Goal: Task Accomplishment & Management: Manage account settings

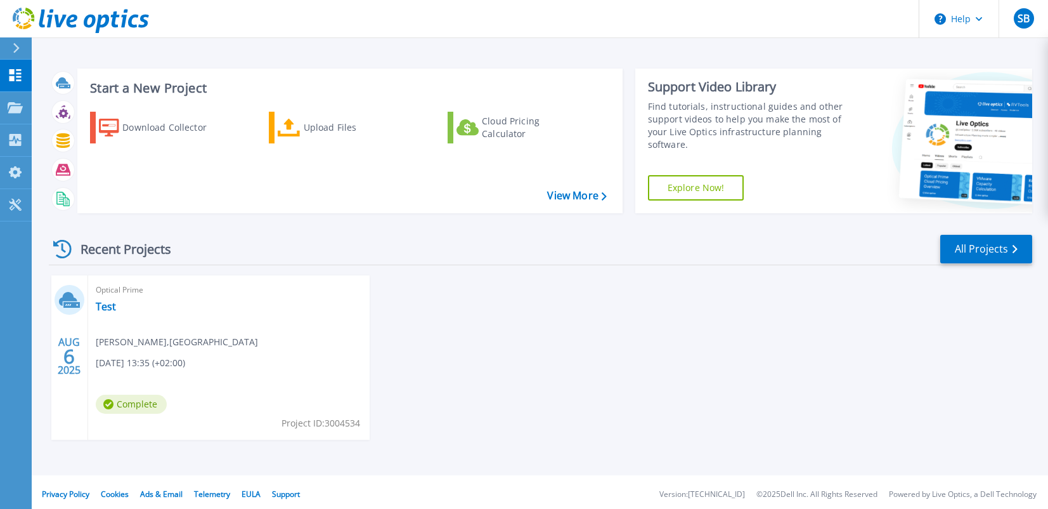
click at [170, 56] on div "Start a New Project Download Collector Upload Files Cloud Pricing Calculator Vi…" at bounding box center [540, 237] width 1017 height 475
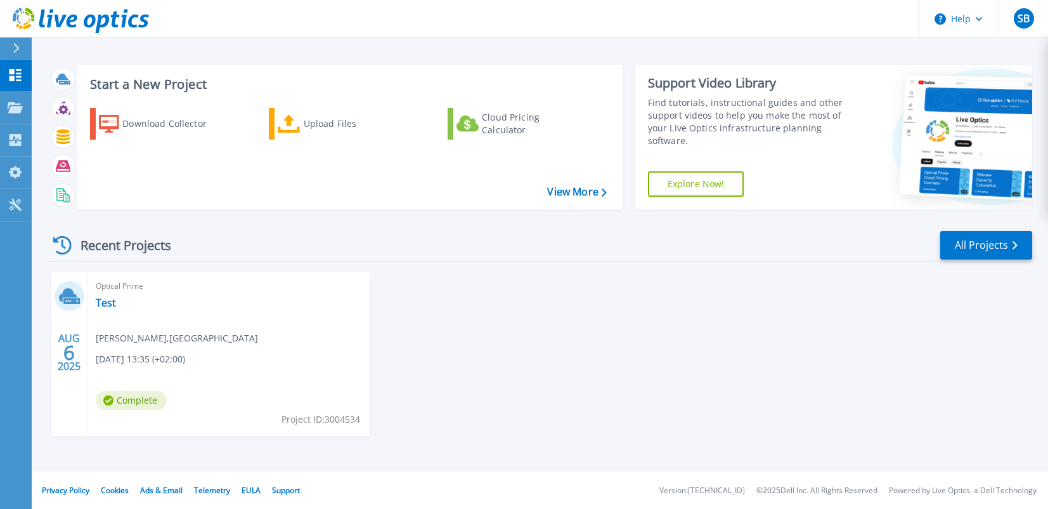
scroll to position [4, 0]
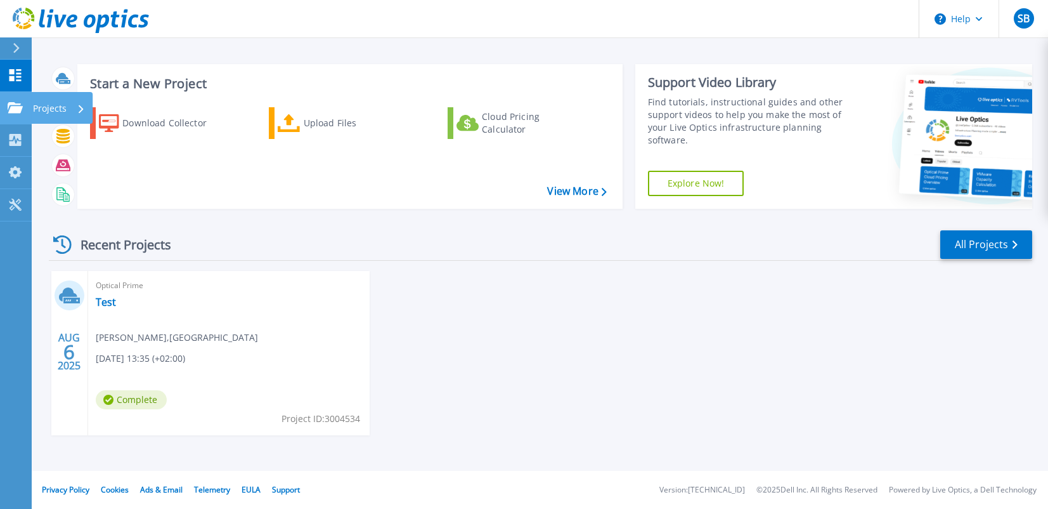
click at [18, 105] on icon at bounding box center [15, 107] width 15 height 11
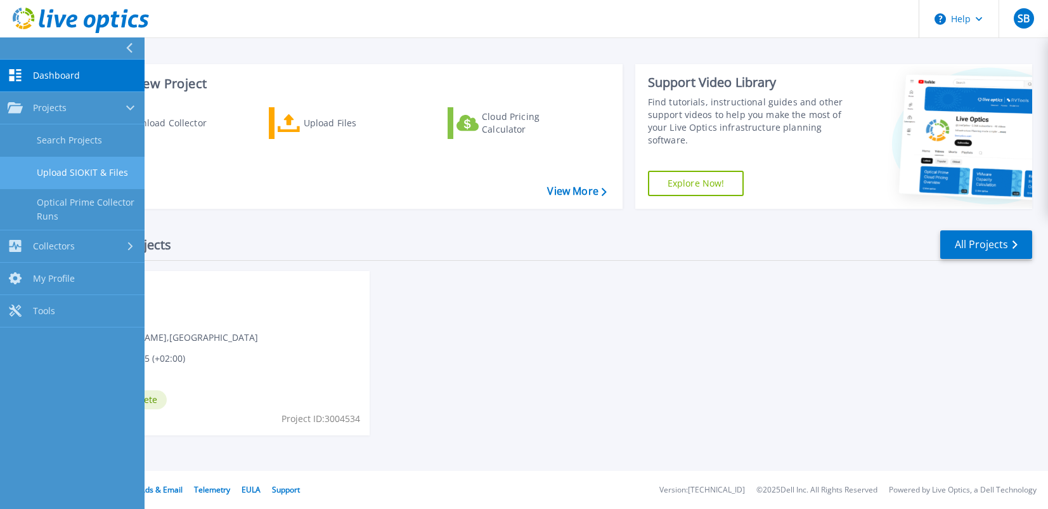
click at [67, 167] on link "Upload SIOKIT & Files" at bounding box center [72, 173] width 145 height 32
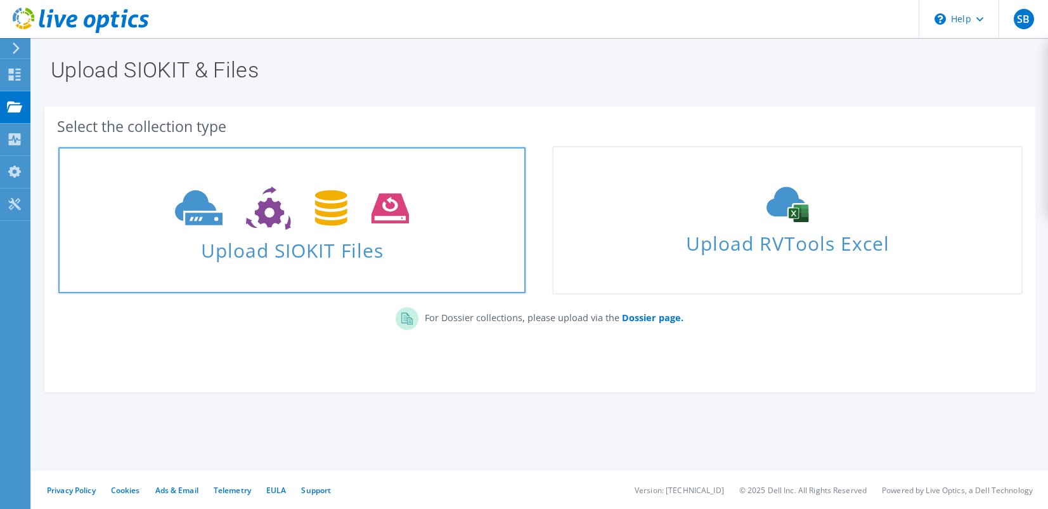
click at [241, 259] on span "Upload SIOKIT Files" at bounding box center [291, 246] width 467 height 27
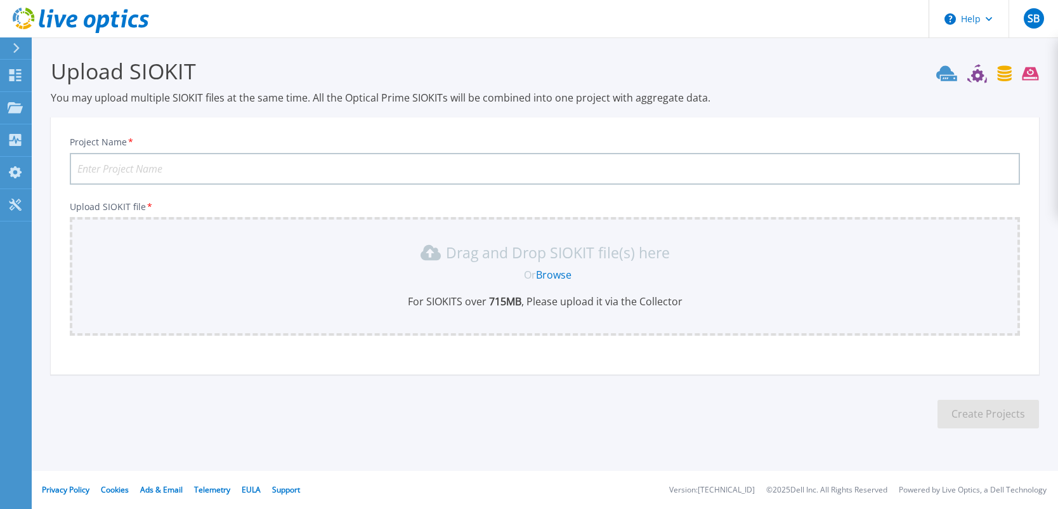
click at [185, 163] on input "Project Name *" at bounding box center [545, 169] width 950 height 32
click at [157, 169] on input "EUF" at bounding box center [545, 169] width 950 height 32
type input "EUF-SAN-Analyse"
click at [488, 275] on div "Or Browse" at bounding box center [547, 275] width 930 height 14
click at [554, 272] on link "Browse" at bounding box center [554, 275] width 36 height 14
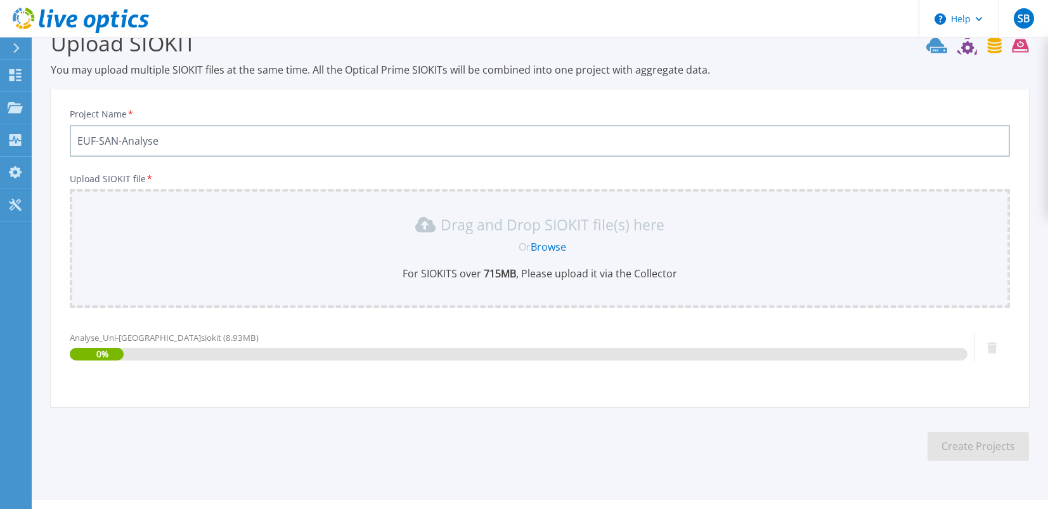
scroll to position [57, 0]
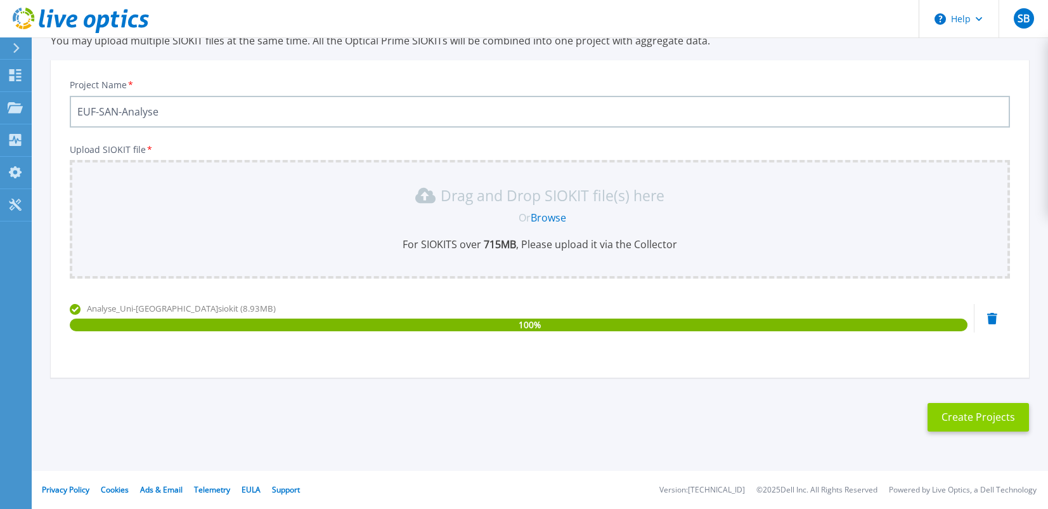
click at [965, 415] on button "Create Projects" at bounding box center [978, 417] width 101 height 29
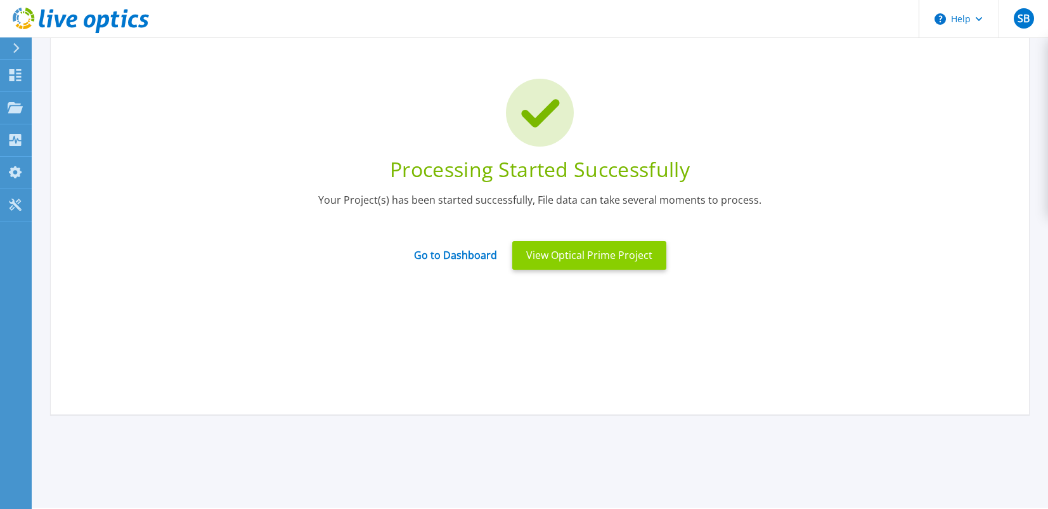
click at [601, 252] on button "View Optical Prime Project" at bounding box center [589, 255] width 154 height 29
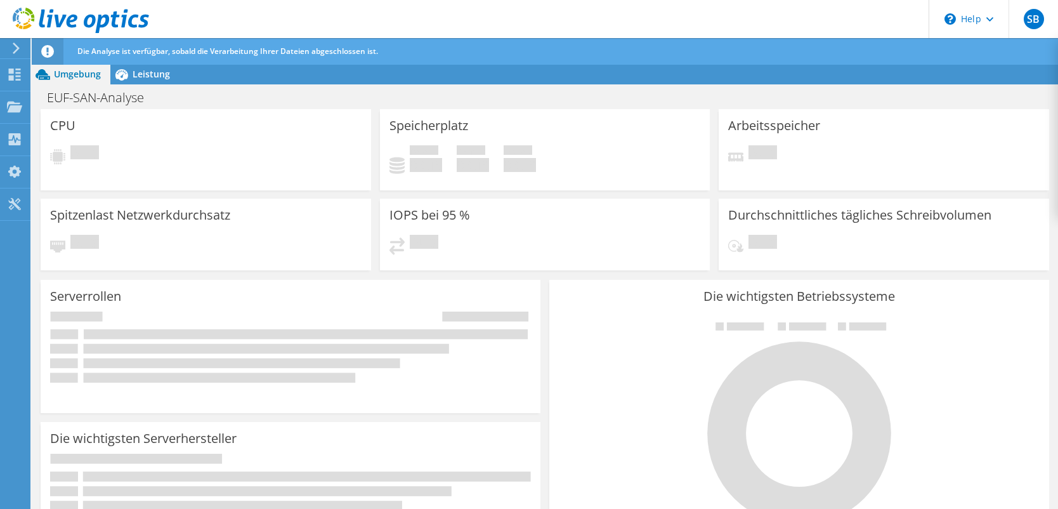
click at [15, 50] on icon at bounding box center [16, 47] width 10 height 11
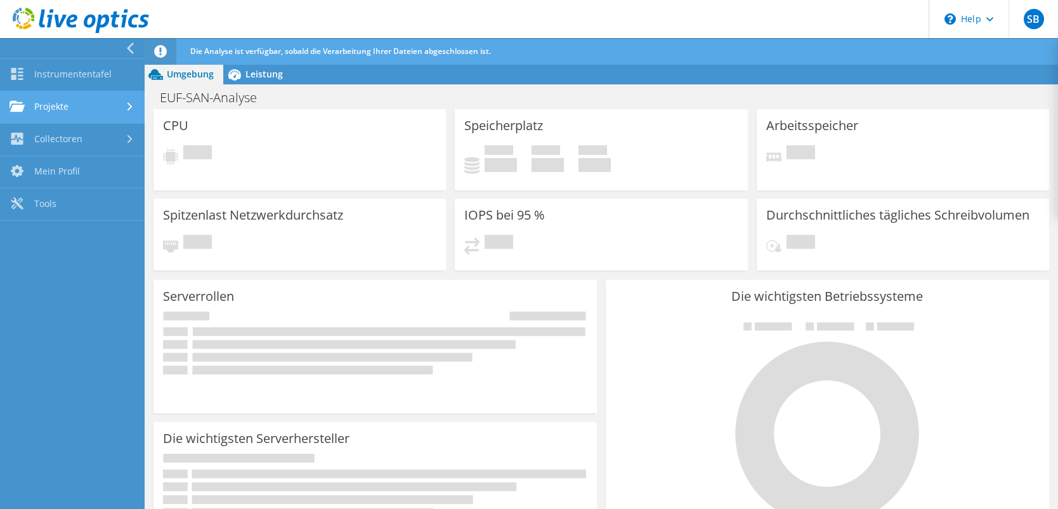
click at [64, 103] on link "Projekte" at bounding box center [72, 107] width 145 height 32
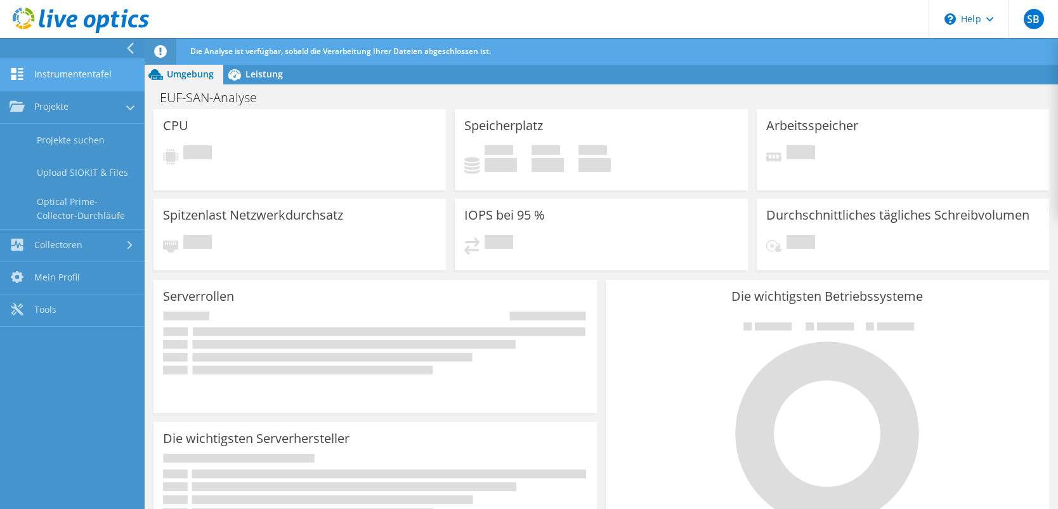
click at [32, 68] on link "Instrumententafel" at bounding box center [72, 75] width 145 height 32
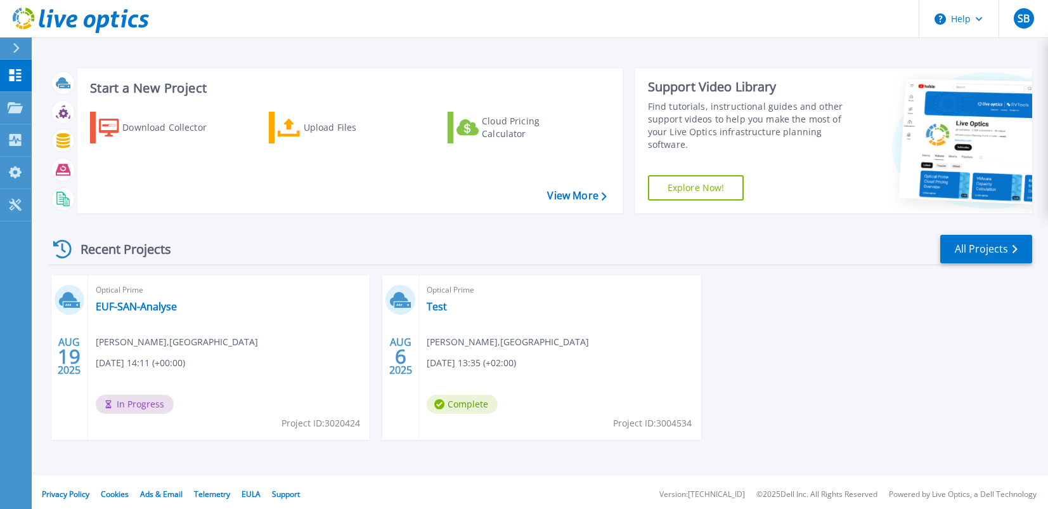
drag, startPoint x: 547, startPoint y: 319, endPoint x: 609, endPoint y: 375, distance: 83.5
click at [609, 375] on div "Optical Prime Test Stefan Bradatsch , Europa-Universität Flensburg 08.06.2025, …" at bounding box center [560, 357] width 282 height 164
click at [608, 389] on div "Optical Prime Test Stefan Bradatsch , Europa-Universität Flensburg 08.06.2025, …" at bounding box center [560, 357] width 282 height 164
click at [9, 107] on icon at bounding box center [15, 107] width 15 height 11
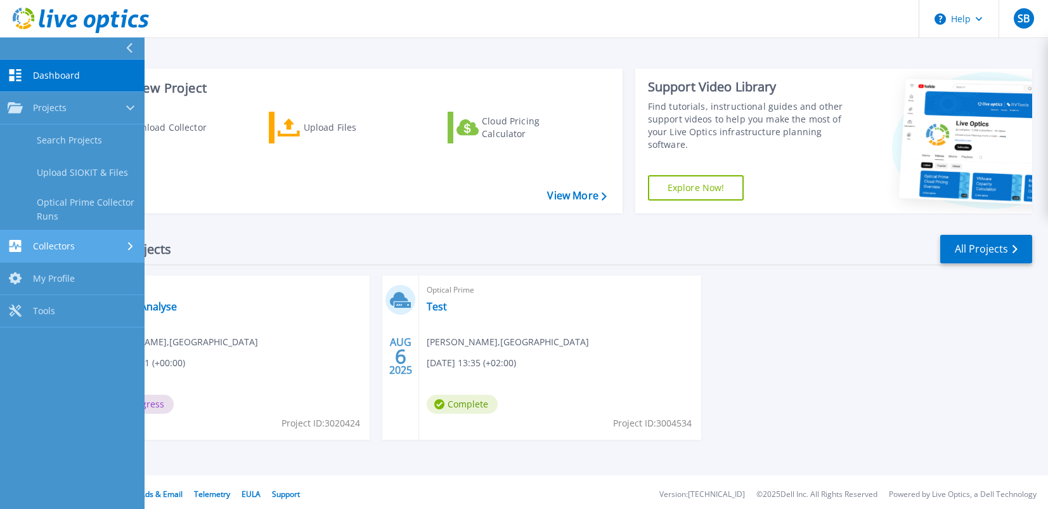
click at [53, 248] on span "Collectors" at bounding box center [54, 245] width 42 height 11
click at [60, 238] on span "My Profile" at bounding box center [54, 237] width 42 height 11
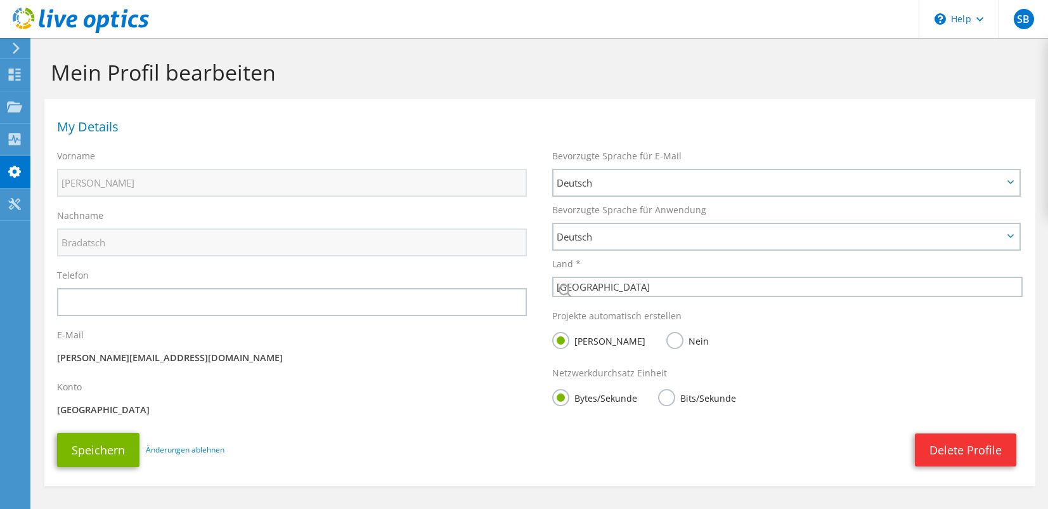
select select "56"
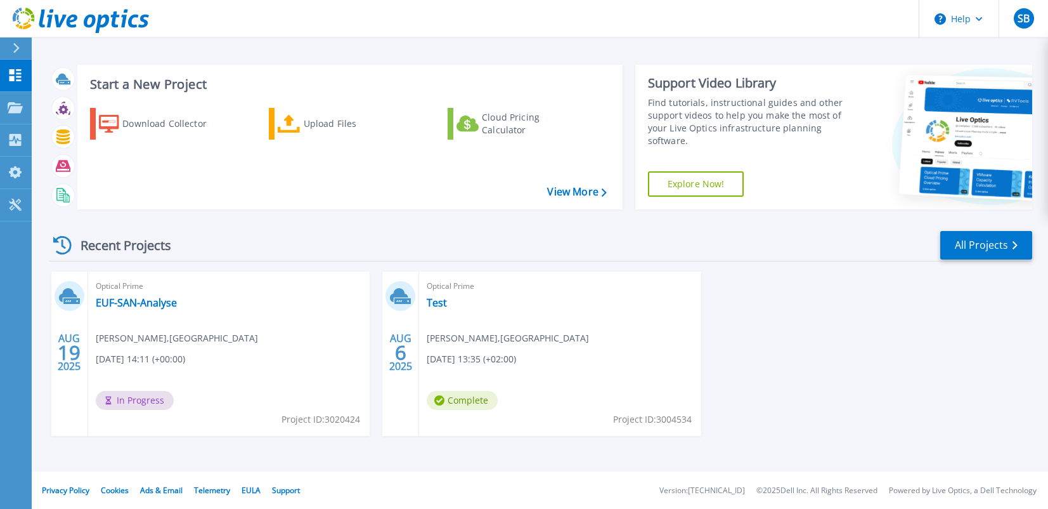
scroll to position [4, 0]
click at [145, 346] on div "Optical Prime EUF-SAN-Analyse Stefan Bradatsch , Europa-Universität Flensburg 0…" at bounding box center [229, 353] width 282 height 164
click at [145, 304] on link "EUF-SAN-Analyse" at bounding box center [136, 302] width 81 height 13
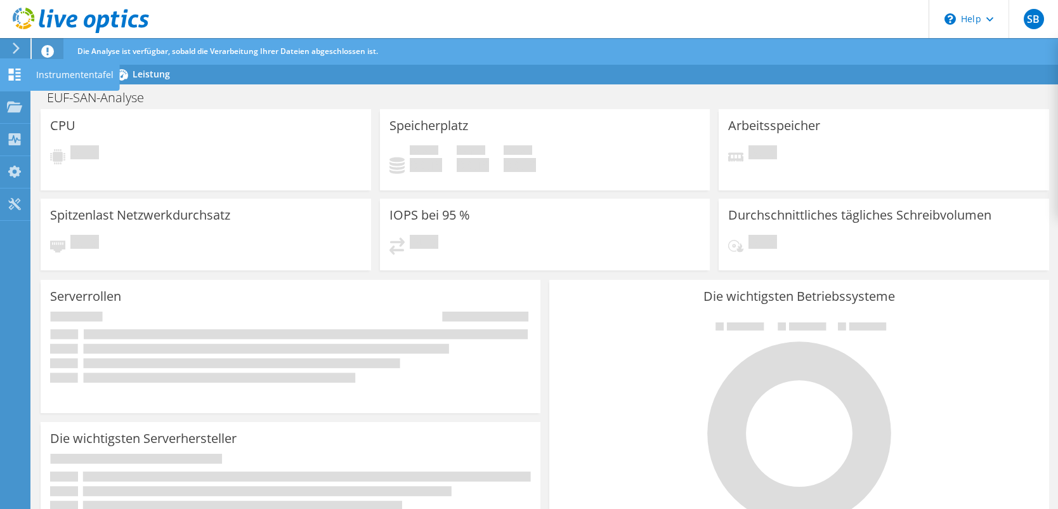
click at [14, 70] on icon at bounding box center [14, 74] width 15 height 12
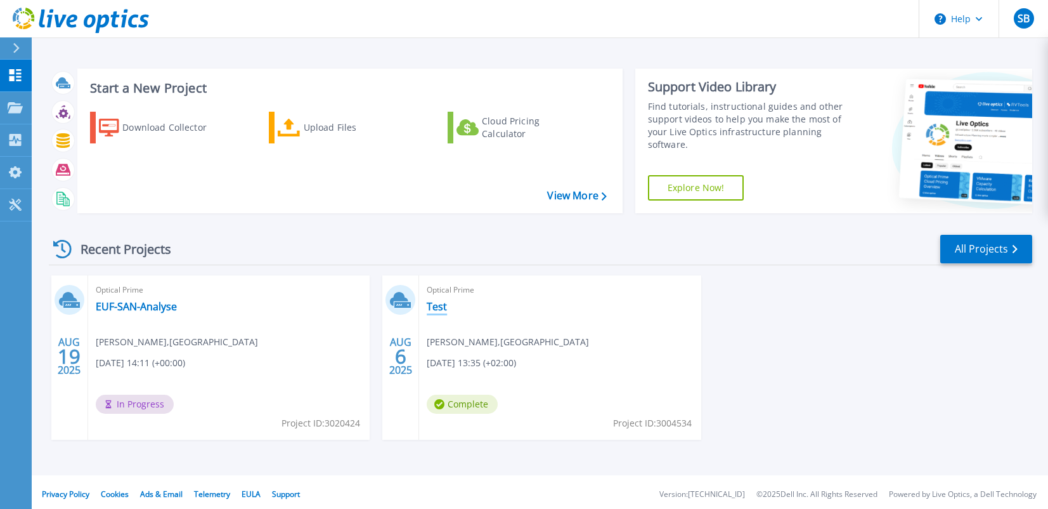
click at [439, 306] on link "Test" at bounding box center [437, 306] width 20 height 13
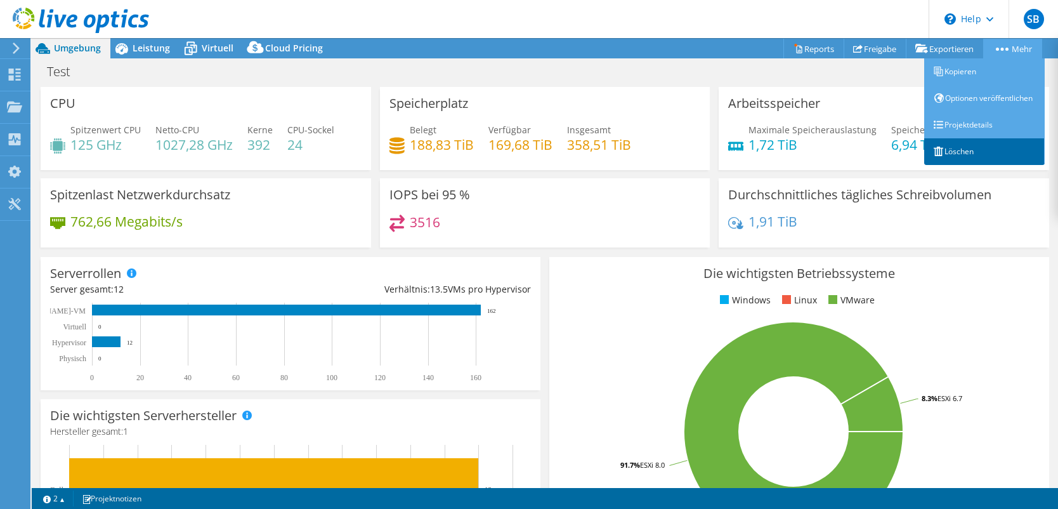
click at [963, 164] on link "Löschen" at bounding box center [984, 151] width 120 height 27
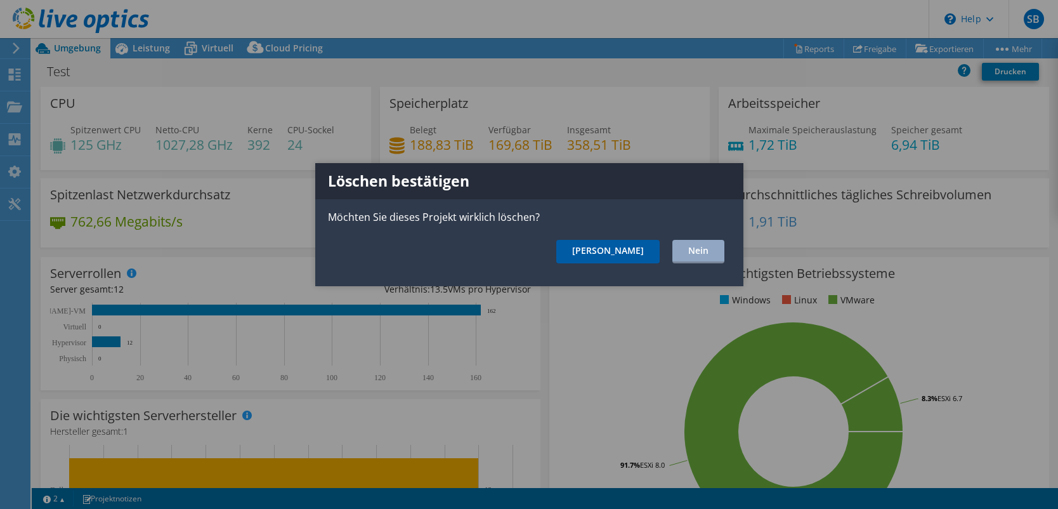
click at [629, 247] on link "Ja" at bounding box center [607, 251] width 103 height 23
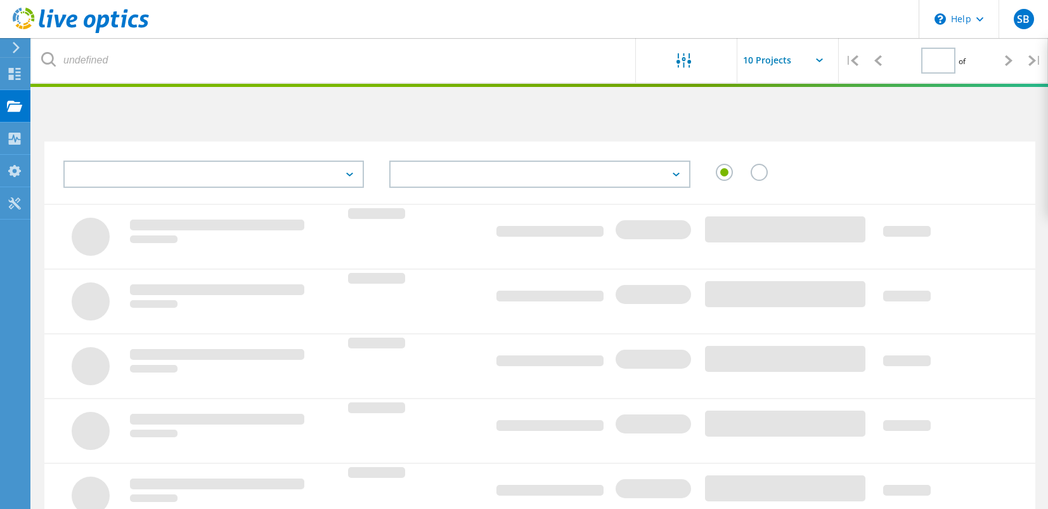
type input "1"
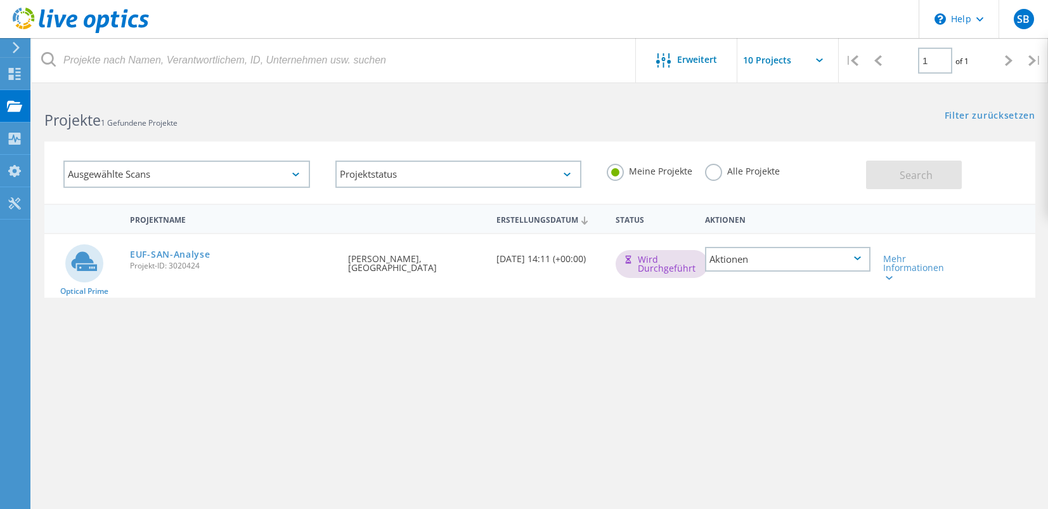
click at [474, 372] on div "Projektname Erstellungsdatum Status Aktionen Optical Prime EUF-SAN-Analyse Proj…" at bounding box center [539, 369] width 991 height 330
click at [10, 73] on icon at bounding box center [14, 74] width 15 height 12
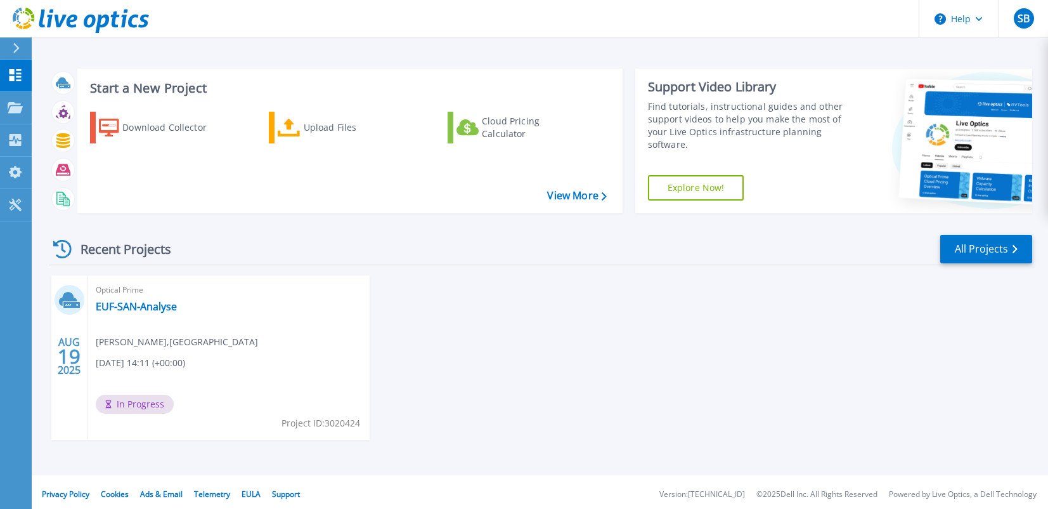
click at [443, 335] on div "[DATE] Optical Prime EUF-SAN-Analyse [PERSON_NAME] , [GEOGRAPHIC_DATA] [DATE] 1…" at bounding box center [536, 370] width 994 height 190
click at [423, 406] on div "AUG 19 2025 Optical Prime EUF-SAN-Analyse Stefan Bradatsch , Europa-Universität…" at bounding box center [536, 370] width 994 height 190
click at [136, 304] on link "EUF-SAN-Analyse" at bounding box center [136, 306] width 81 height 13
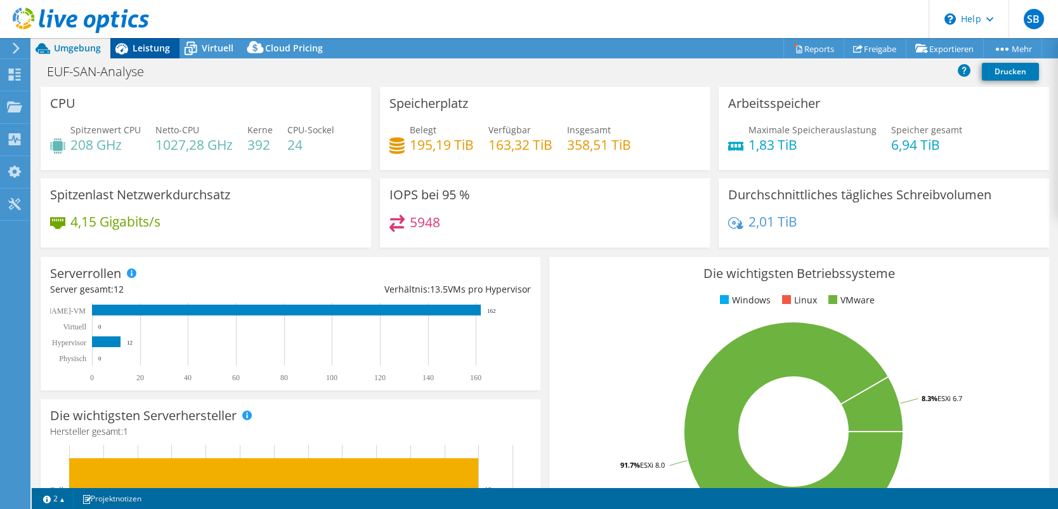
click at [139, 47] on span "Leistung" at bounding box center [151, 48] width 37 height 12
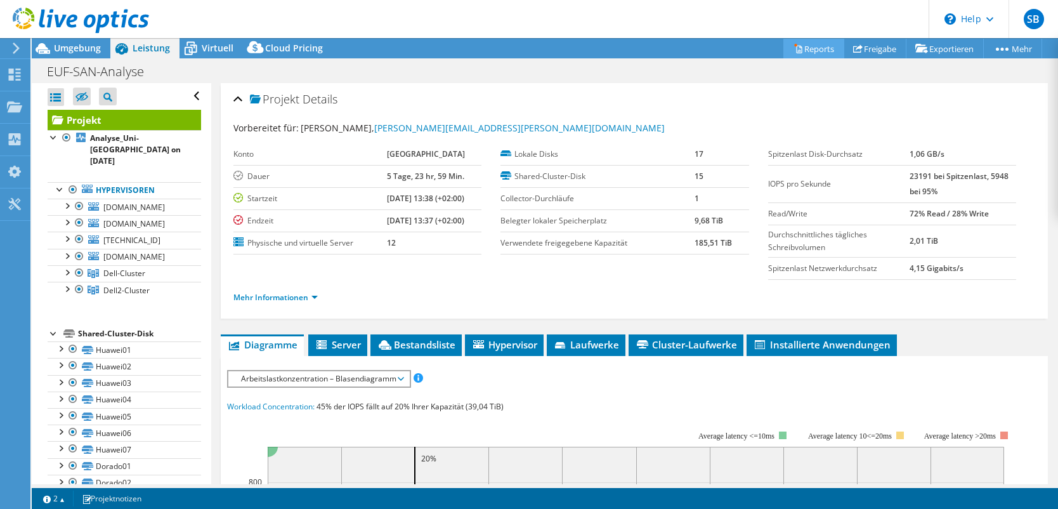
click at [798, 49] on link "Reports" at bounding box center [813, 49] width 61 height 20
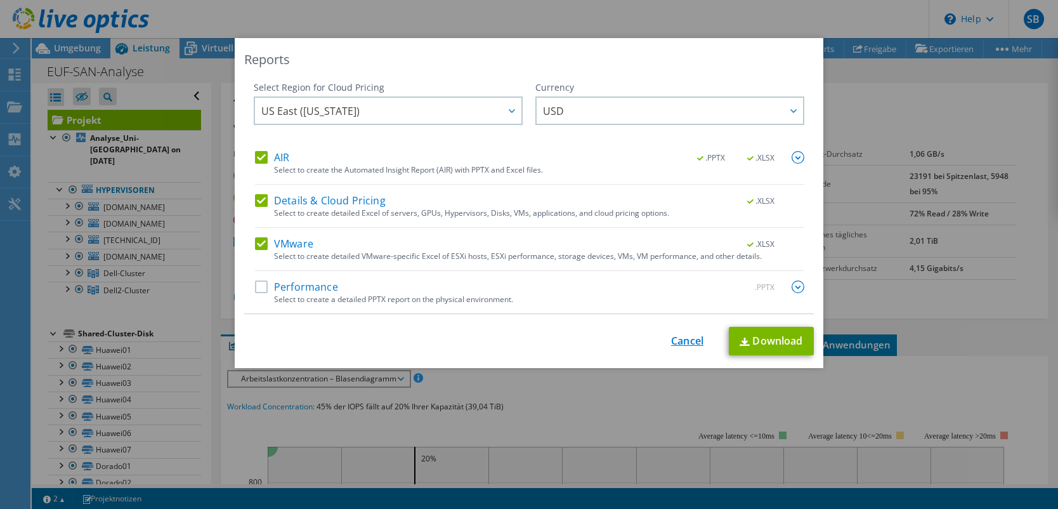
click at [682, 344] on link "Cancel" at bounding box center [687, 341] width 32 height 12
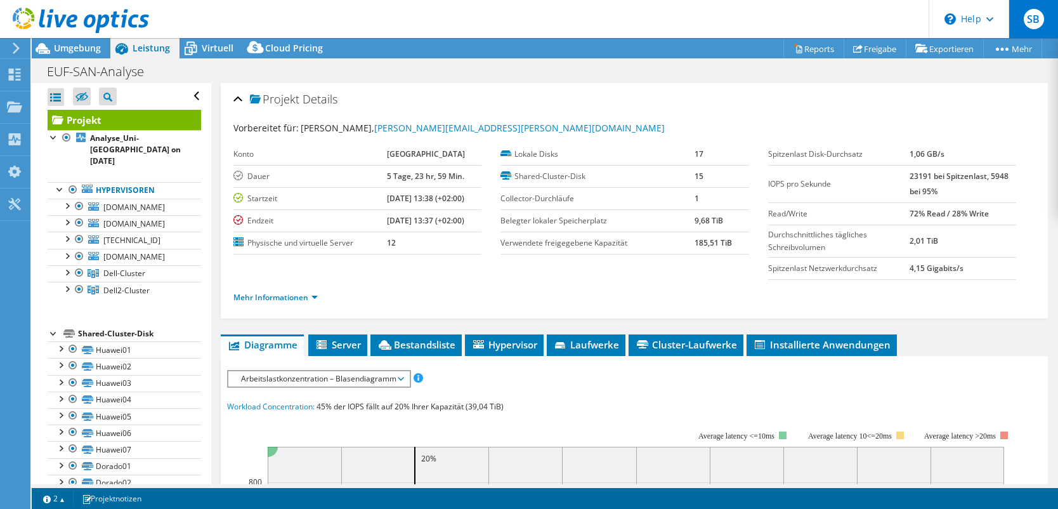
click at [1037, 11] on span "SB" at bounding box center [1034, 19] width 20 height 20
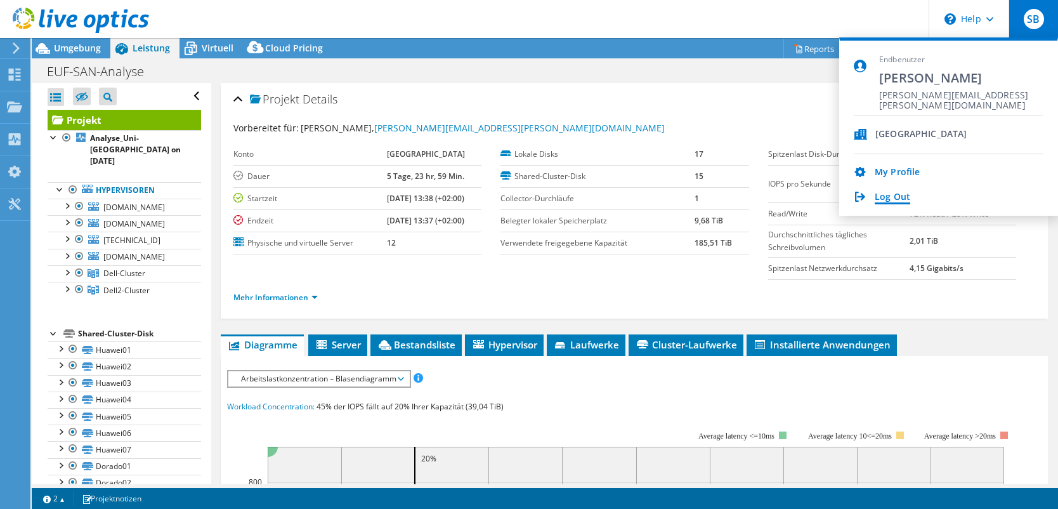
click at [887, 200] on link "Log Out" at bounding box center [893, 198] width 36 height 12
